Goal: Find specific page/section: Find specific page/section

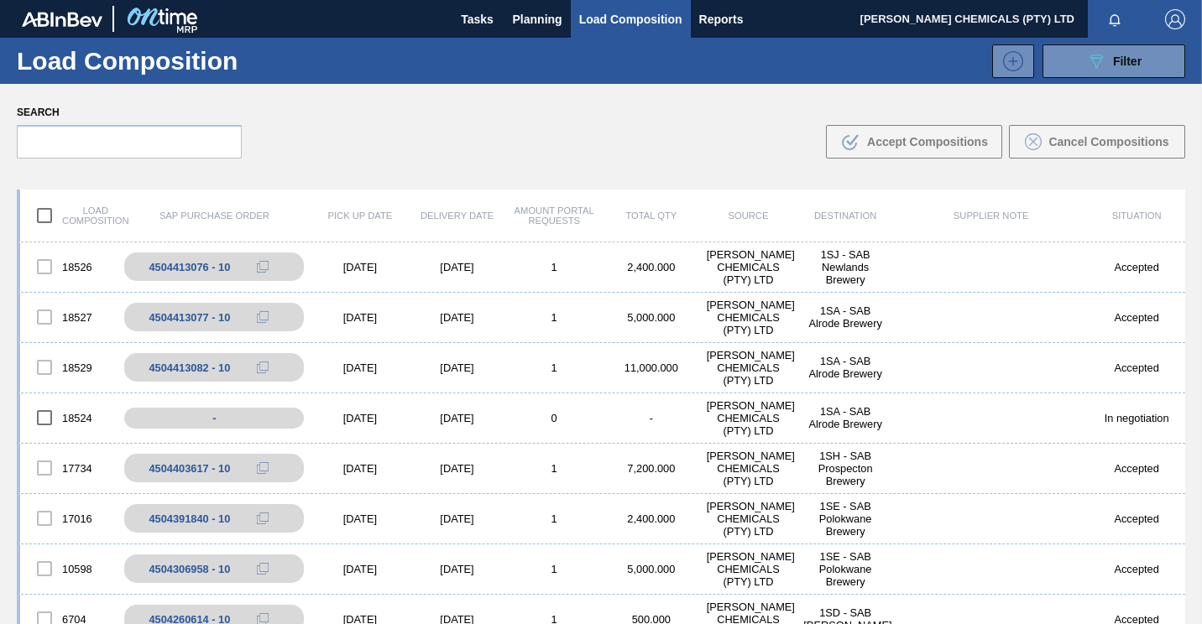
scroll to position [121, 0]
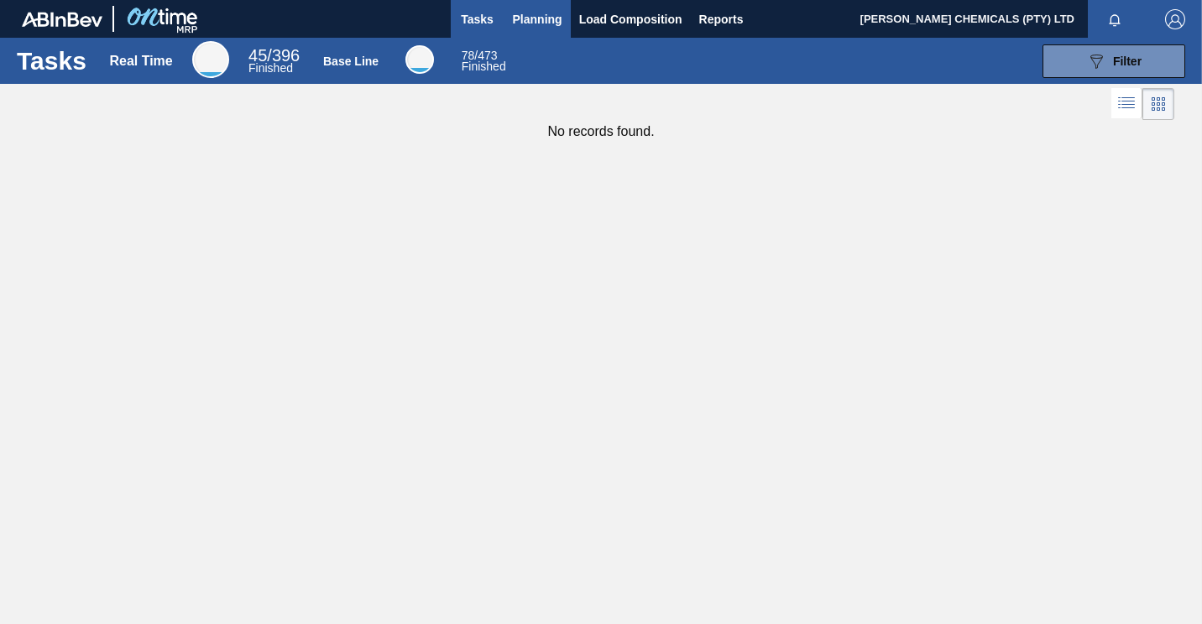
click at [517, 19] on span "Planning" at bounding box center [538, 19] width 50 height 20
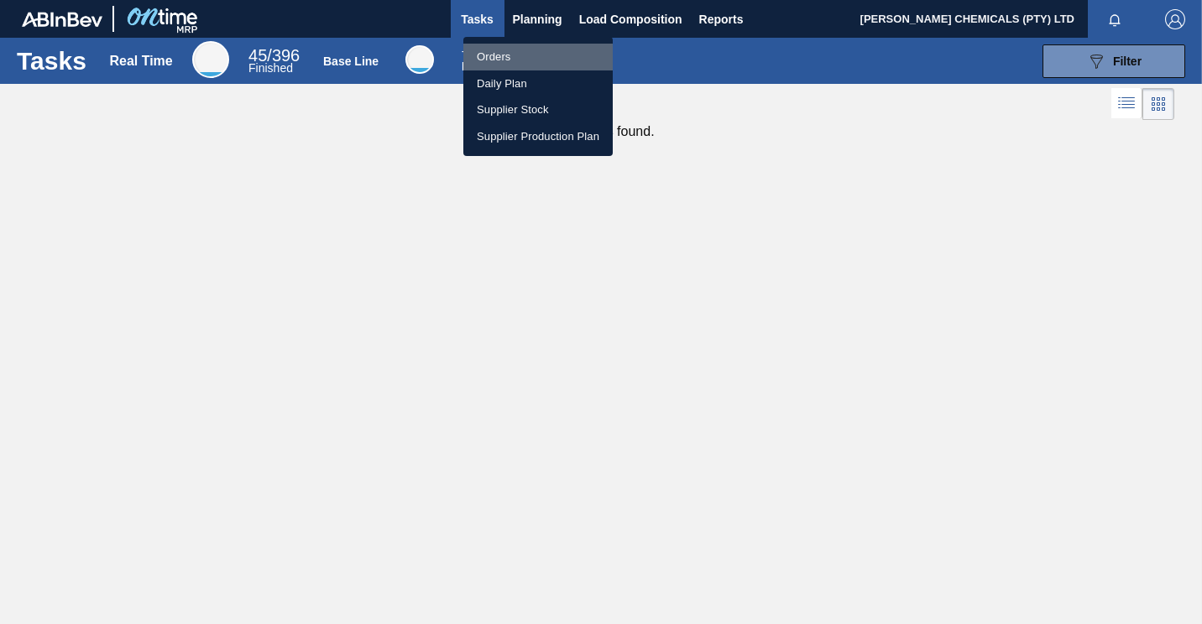
click at [498, 57] on li "Orders" at bounding box center [537, 57] width 149 height 27
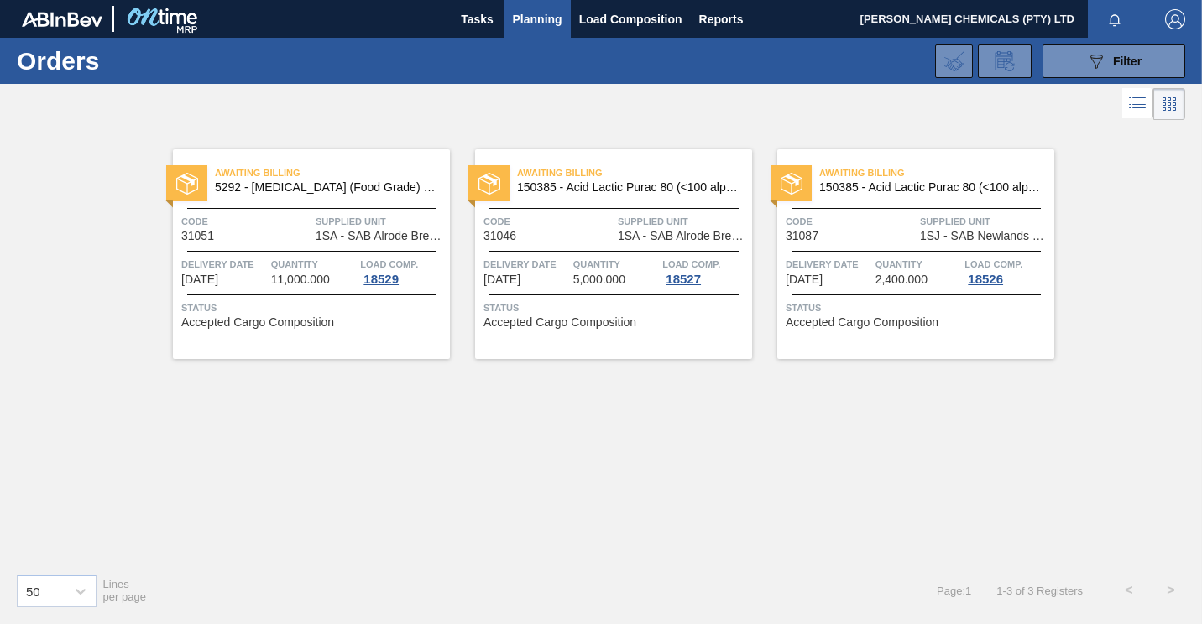
click at [541, 18] on span "Planning" at bounding box center [538, 19] width 50 height 20
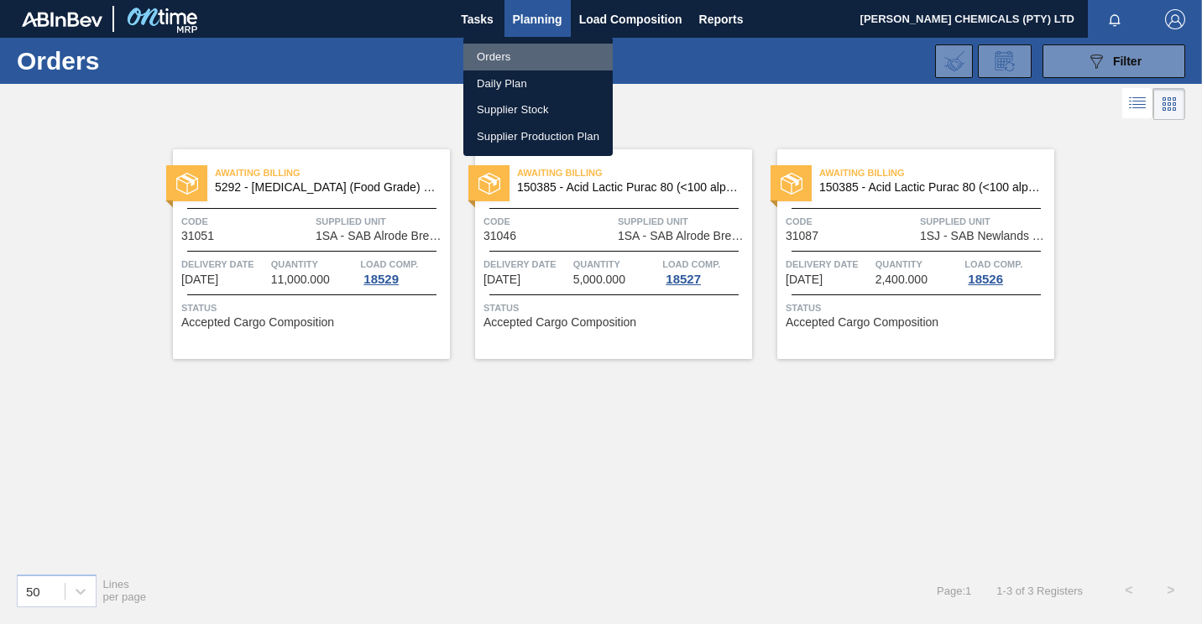
click at [513, 59] on li "Orders" at bounding box center [537, 57] width 149 height 27
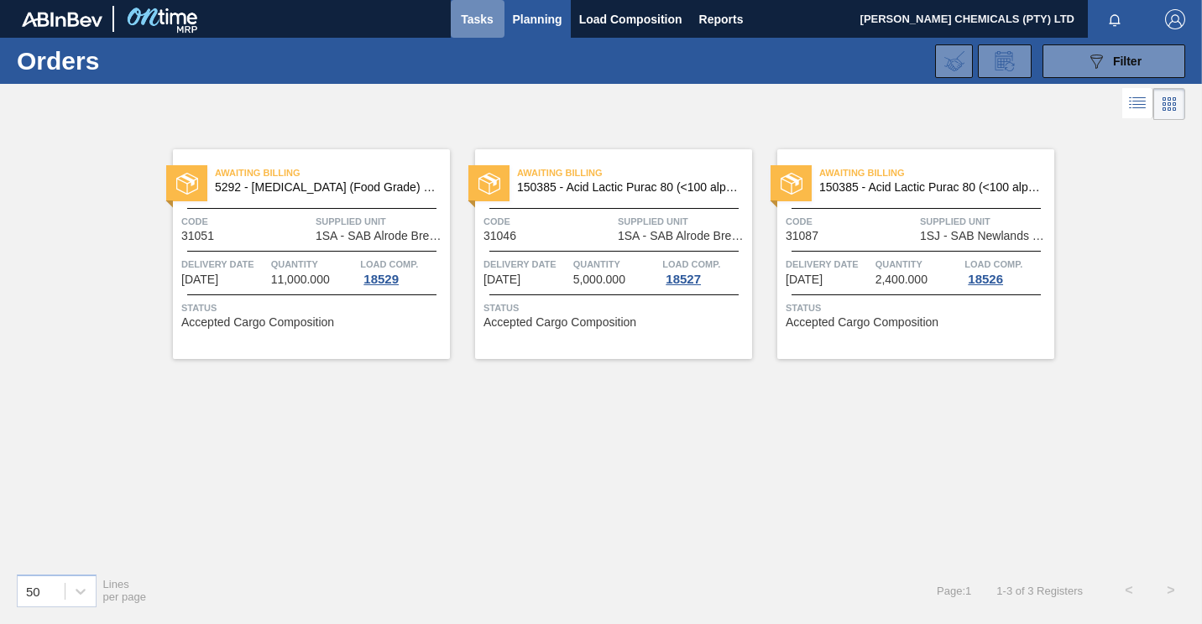
click at [471, 13] on span "Tasks" at bounding box center [477, 19] width 37 height 20
